Goal: Information Seeking & Learning: Learn about a topic

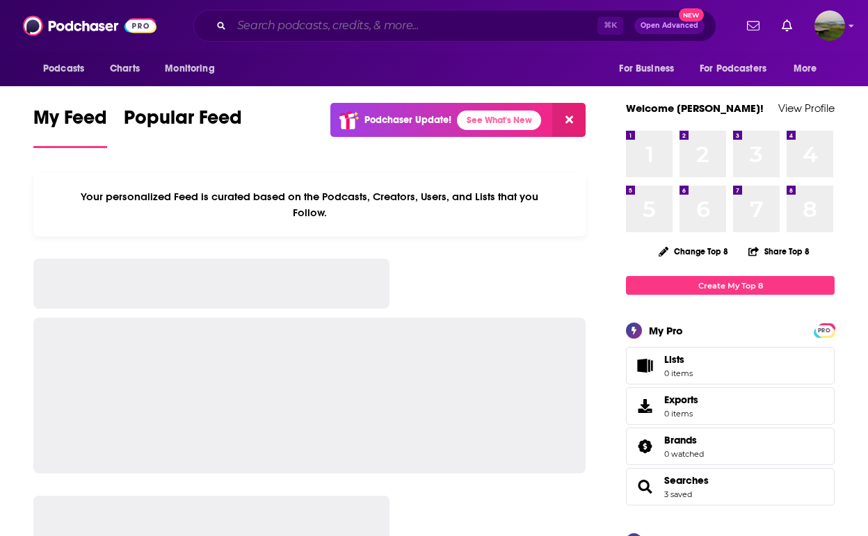
click at [431, 31] on input "Search podcasts, credits, & more..." at bounding box center [415, 26] width 366 height 22
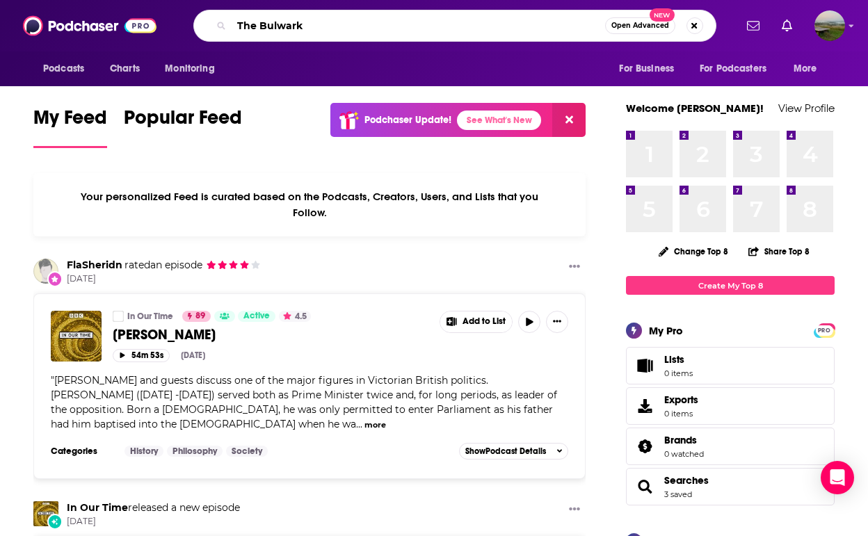
type input "The Bulwark"
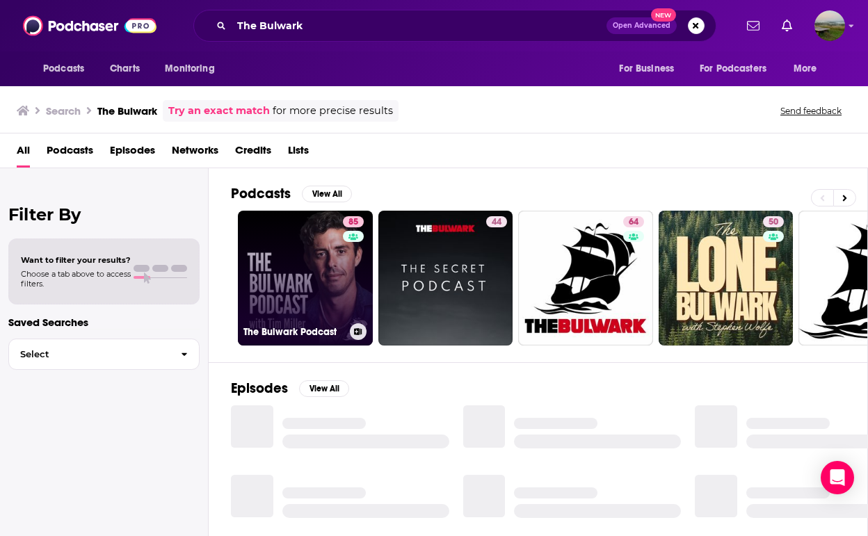
click at [315, 305] on link "85 The Bulwark Podcast" at bounding box center [305, 278] width 135 height 135
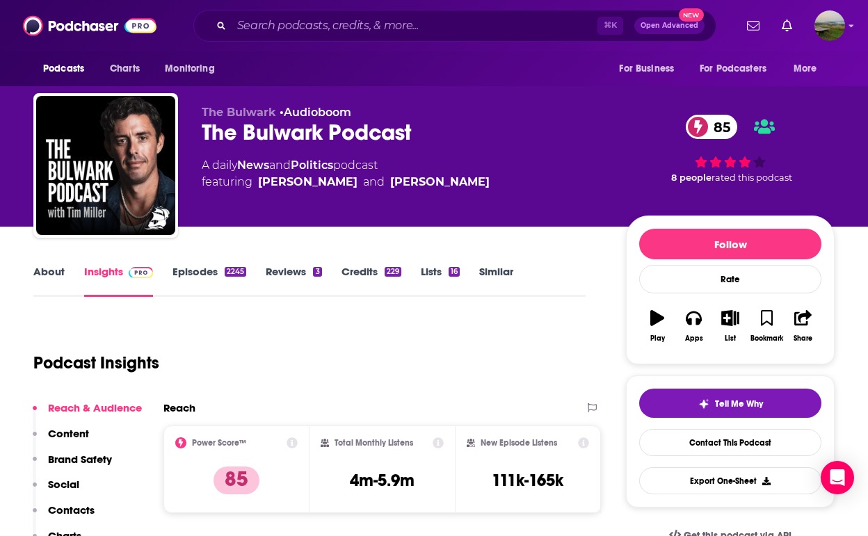
click at [48, 268] on link "About" at bounding box center [48, 281] width 31 height 32
